Goal: Information Seeking & Learning: Learn about a topic

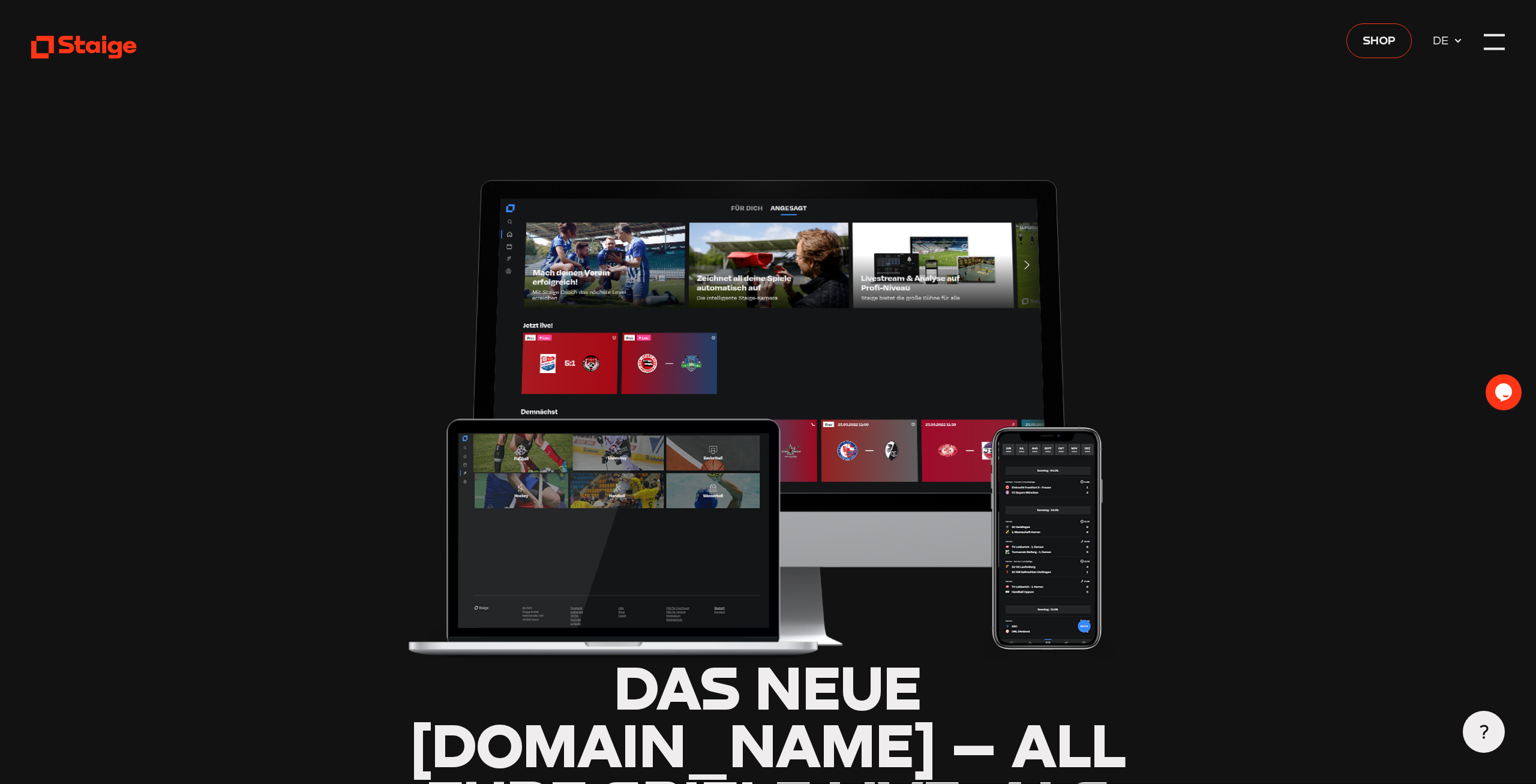
click at [75, 40] on icon at bounding box center [84, 47] width 107 height 26
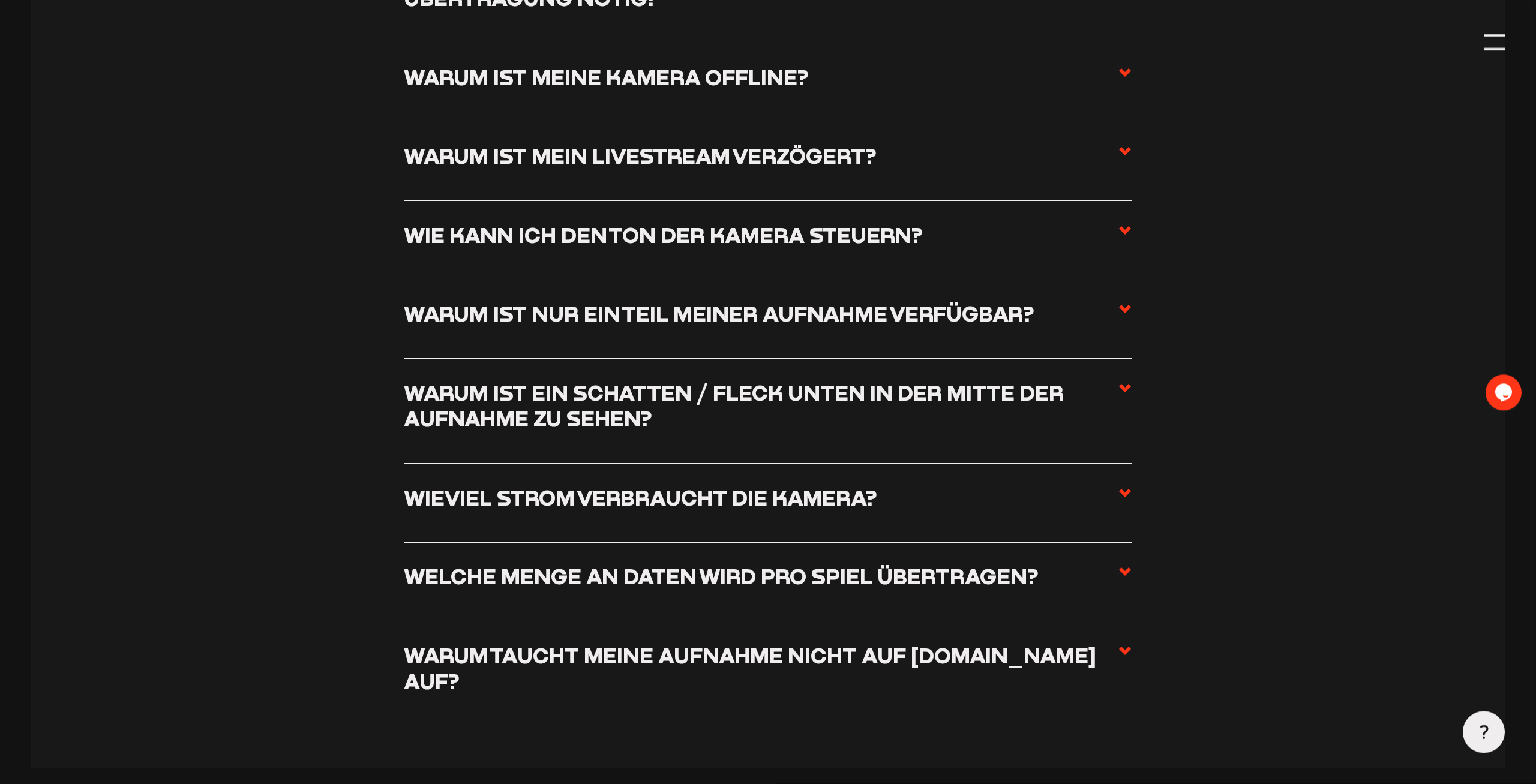
scroll to position [1775, 0]
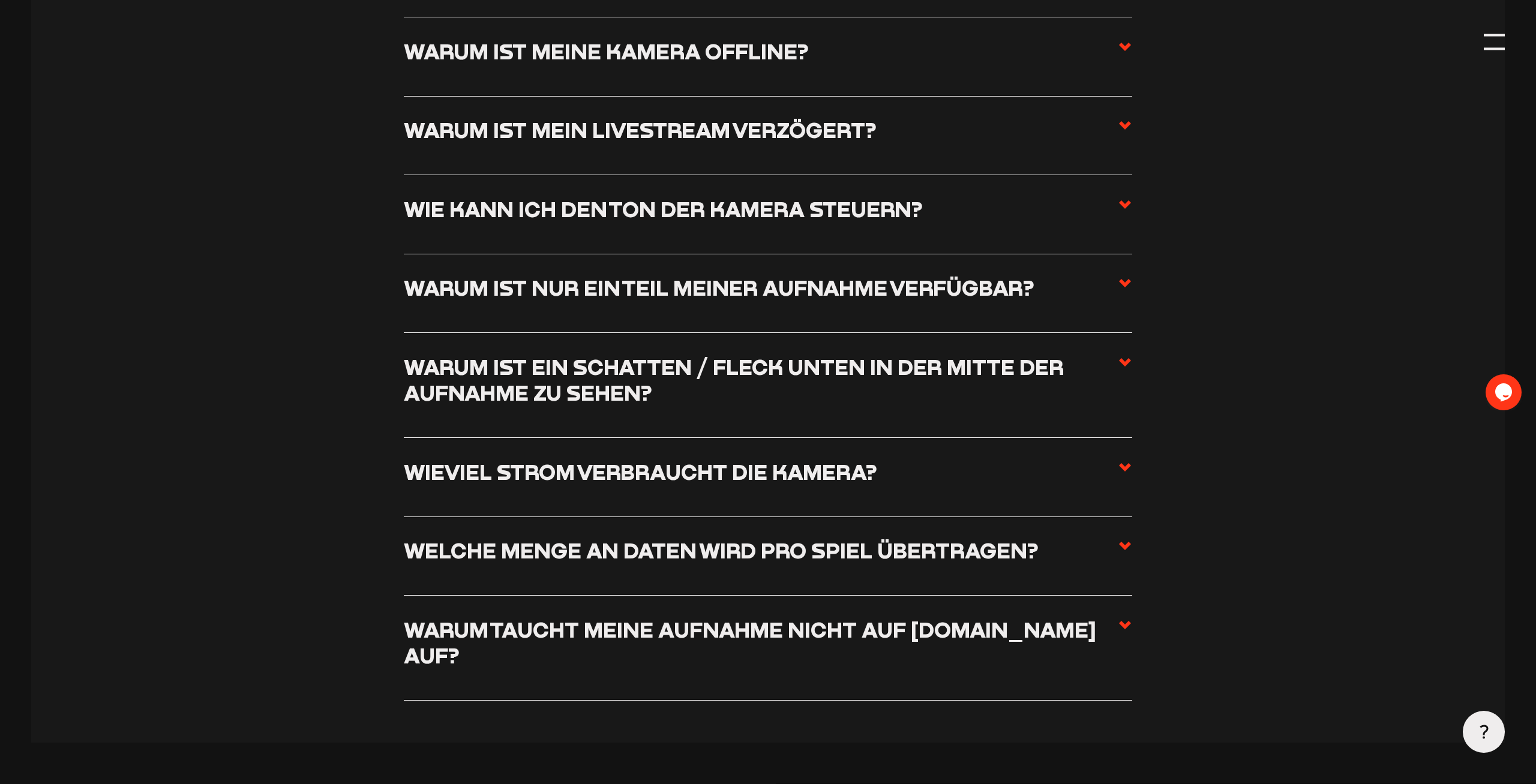
click at [1125, 543] on icon at bounding box center [1125, 546] width 14 height 14
click at [0, 0] on input "Welche Menge an Daten wird pro Spiel übertragen?" at bounding box center [0, 0] width 0 height 0
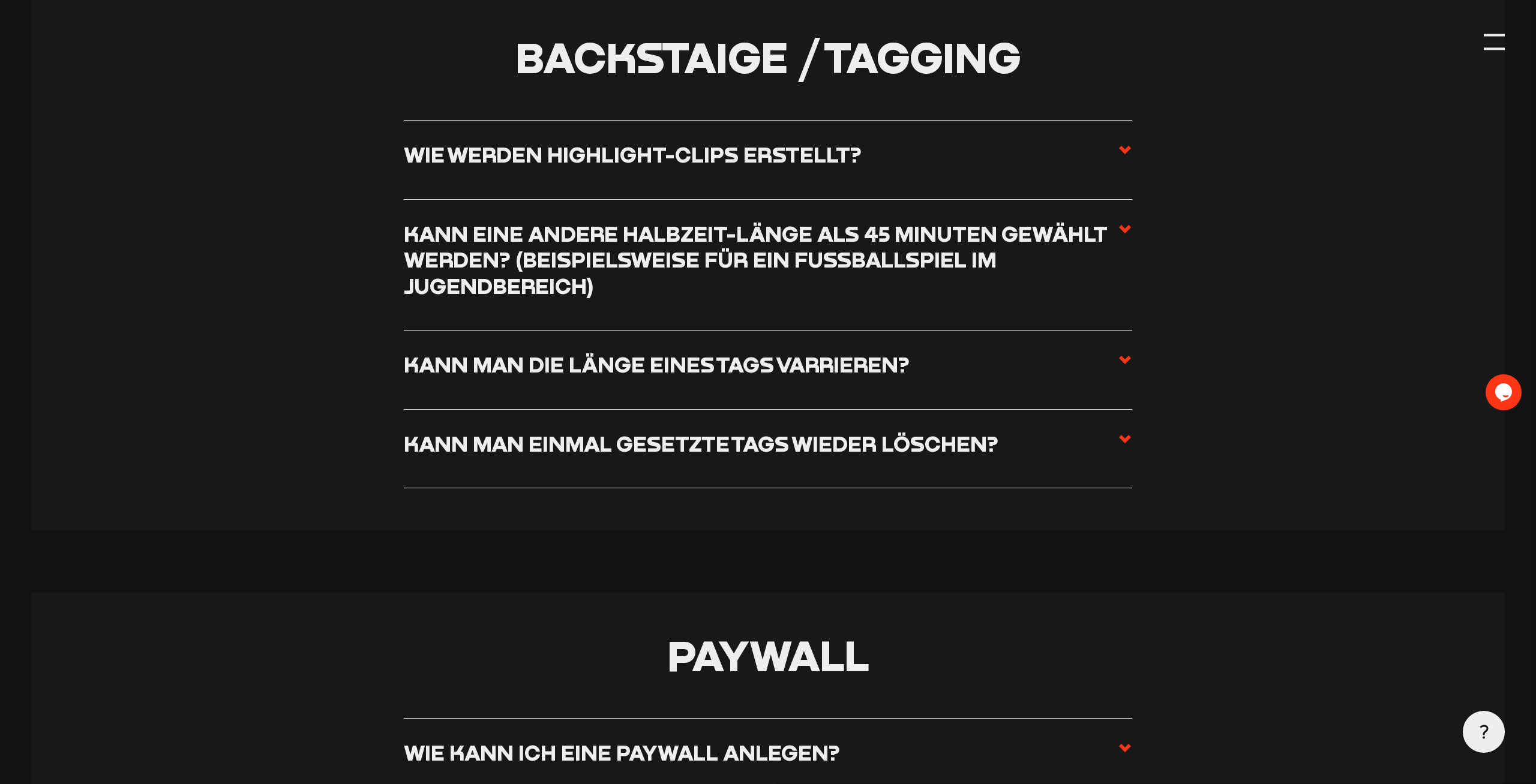
scroll to position [4590, 0]
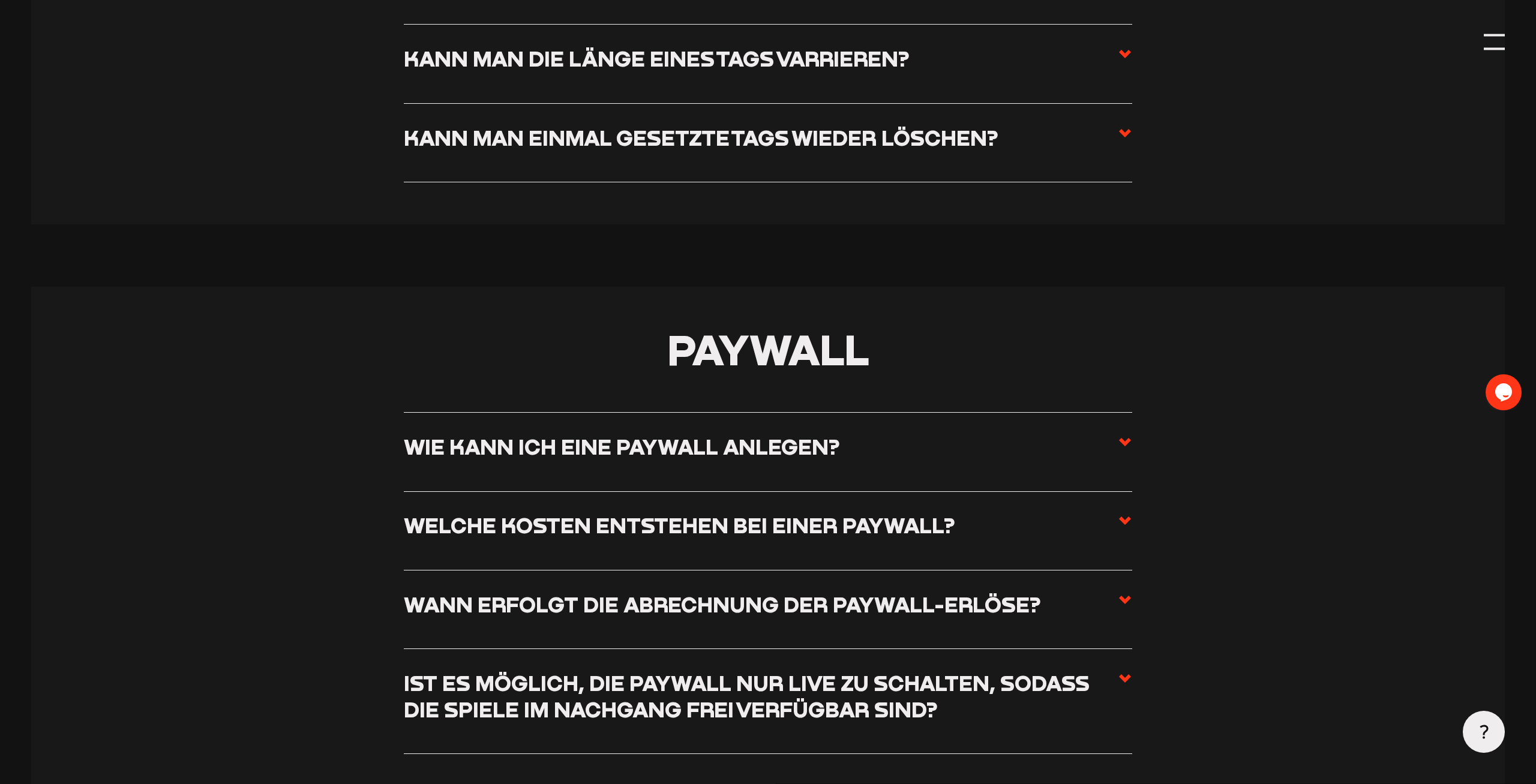
click at [1120, 435] on icon at bounding box center [1125, 441] width 14 height 14
click at [0, 0] on input "Wie kann ich eine Paywall anlegen?" at bounding box center [0, 0] width 0 height 0
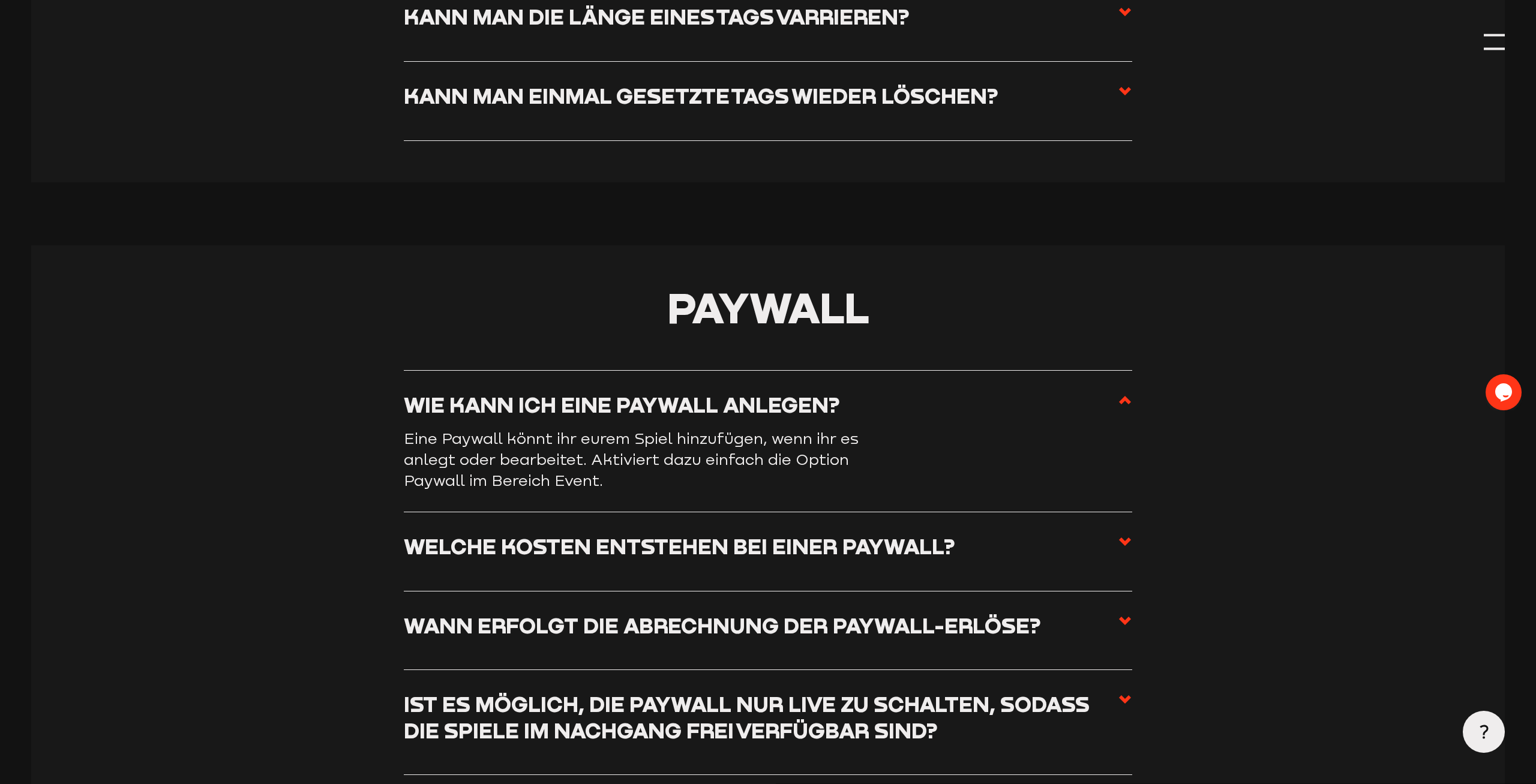
scroll to position [4548, 0]
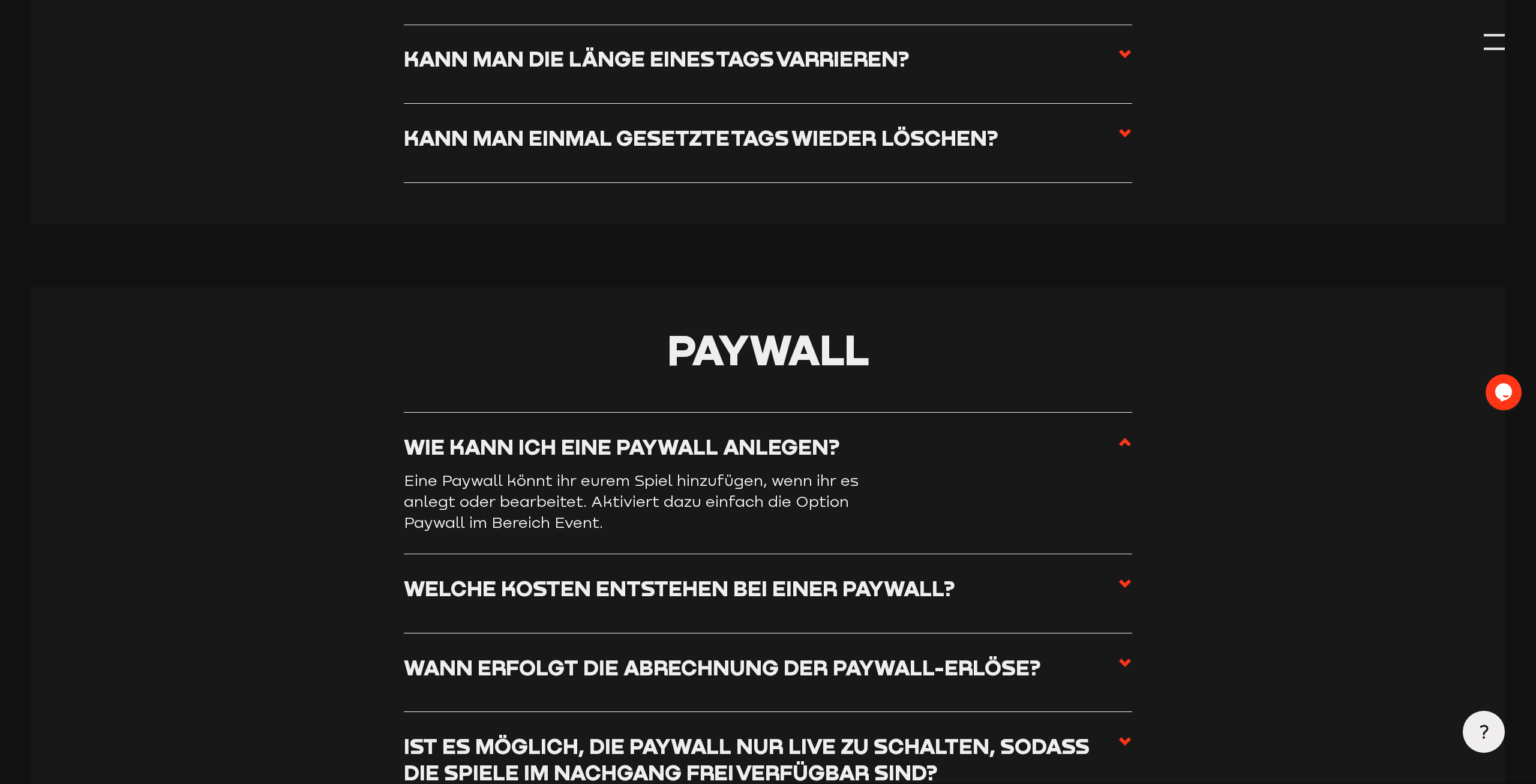
click at [1120, 438] on use at bounding box center [1125, 442] width 12 height 8
click at [0, 0] on input "Wie kann ich eine Paywall anlegen?" at bounding box center [0, 0] width 0 height 0
